Goal: Task Accomplishment & Management: Complete application form

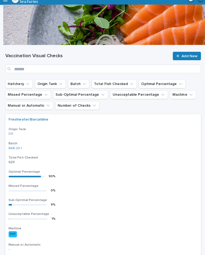
scroll to position [6, 0]
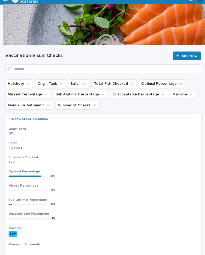
click at [184, 55] on span "Add New" at bounding box center [188, 55] width 16 height 4
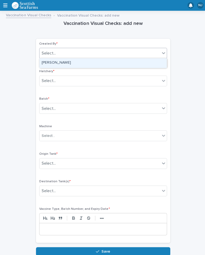
click at [119, 65] on div "[PERSON_NAME]" at bounding box center [102, 62] width 127 height 9
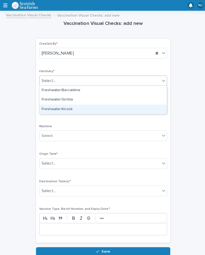
click at [87, 112] on div "Freshwater/Knock" at bounding box center [102, 108] width 127 height 9
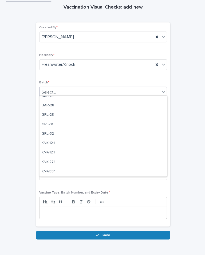
scroll to position [8, 0]
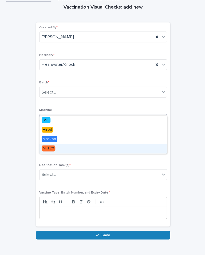
click at [69, 144] on div "NFT20" at bounding box center [102, 147] width 127 height 9
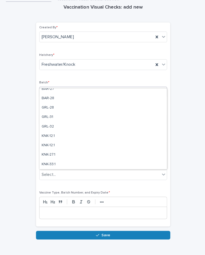
scroll to position [163, 0]
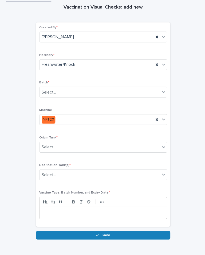
click at [65, 169] on div "Select..." at bounding box center [99, 173] width 120 height 9
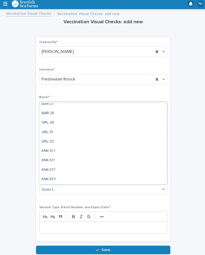
scroll to position [0, 0]
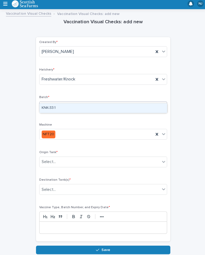
click at [81, 106] on div "KNK-33.1" at bounding box center [102, 108] width 127 height 9
type input "**"
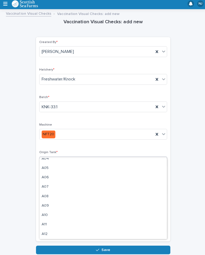
scroll to position [32, 0]
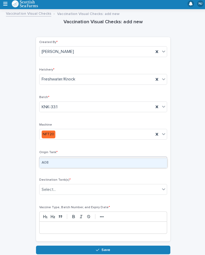
click at [90, 162] on div "A08" at bounding box center [102, 163] width 127 height 9
type input "***"
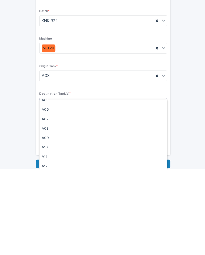
scroll to position [43, 0]
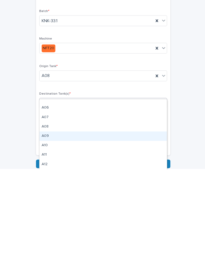
click at [62, 217] on div "A09" at bounding box center [102, 221] width 127 height 9
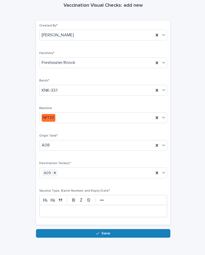
scroll to position [16, 0]
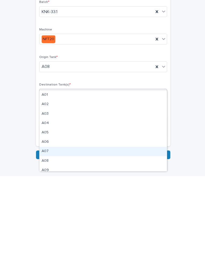
click at [76, 226] on div "A07" at bounding box center [102, 230] width 127 height 9
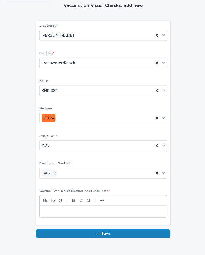
click at [111, 229] on button "Save" at bounding box center [102, 233] width 133 height 9
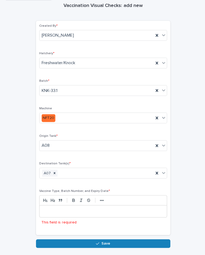
scroll to position [26, 0]
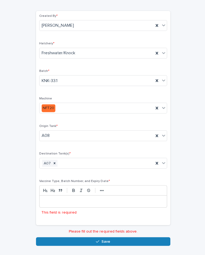
click at [117, 199] on p at bounding box center [102, 201] width 119 height 5
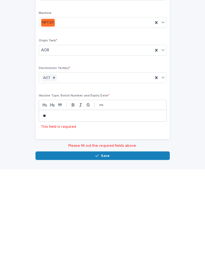
scroll to position [16, 0]
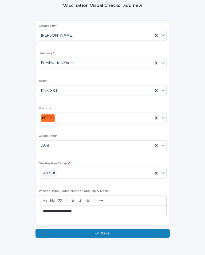
click at [118, 205] on div "**********" at bounding box center [102, 210] width 127 height 11
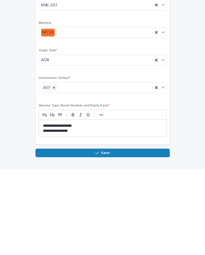
click at [115, 234] on button "Save" at bounding box center [102, 238] width 133 height 9
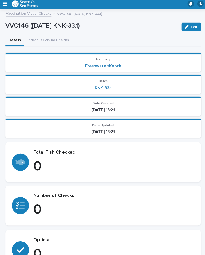
scroll to position [0, 0]
click at [56, 36] on button "Individual Visual Checks" at bounding box center [48, 41] width 48 height 11
